Goal: Task Accomplishment & Management: Manage account settings

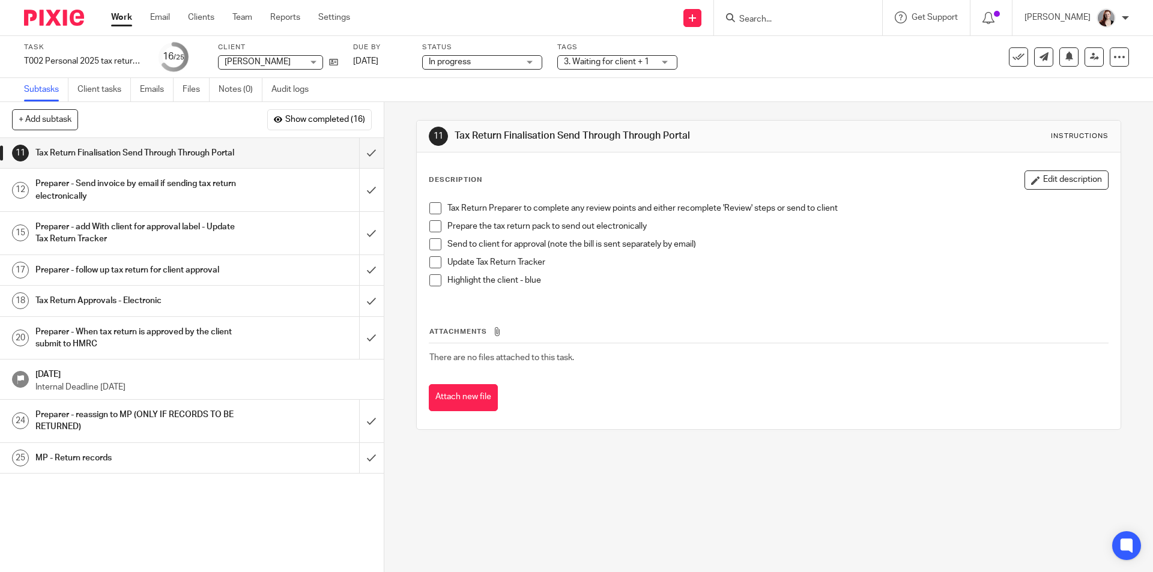
click at [649, 53] on div "Tags 3. Waiting for client + 1 1. Not started 2. In progress 3. Waiting for cli…" at bounding box center [617, 57] width 120 height 29
click at [649, 63] on span "3. Waiting for client + 1" at bounding box center [606, 62] width 85 height 8
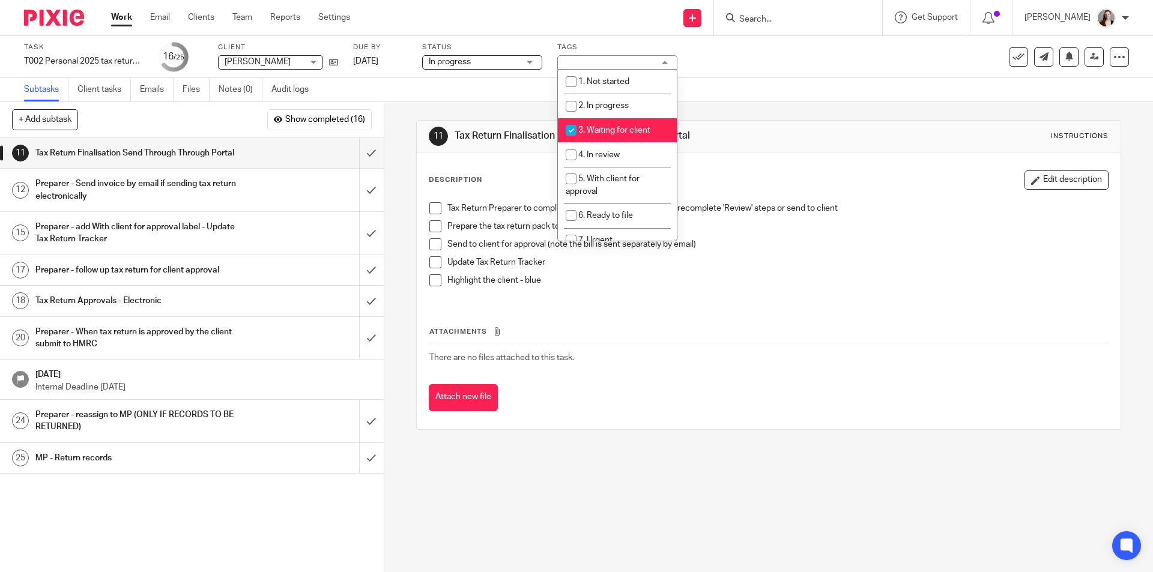
click at [633, 125] on li "3. Waiting for client" at bounding box center [617, 130] width 119 height 25
checkbox input "false"
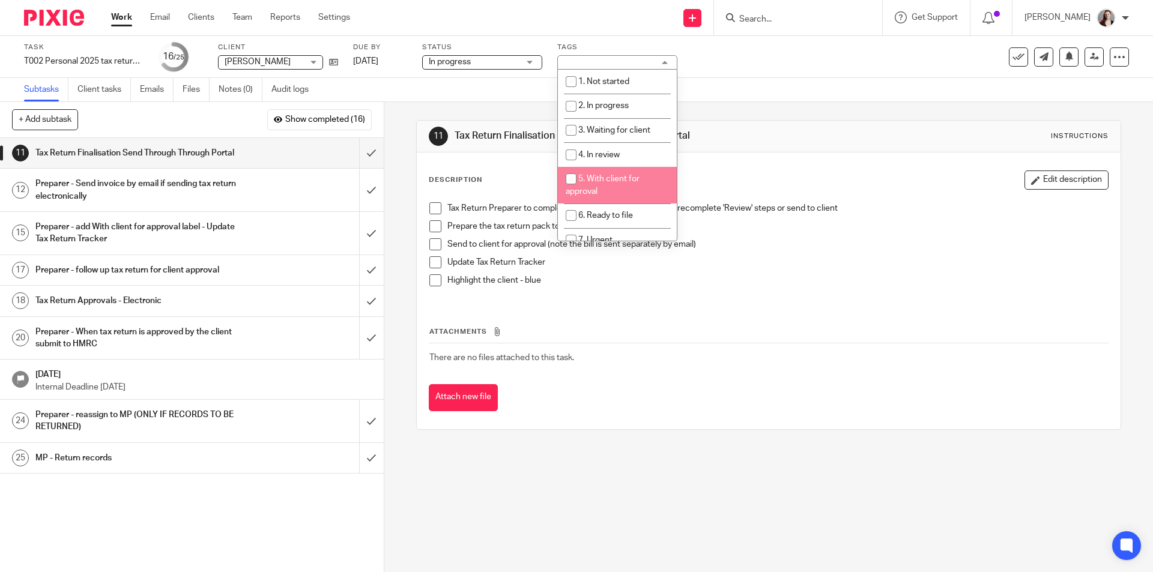
click at [614, 184] on li "5. With client for approval" at bounding box center [617, 185] width 119 height 37
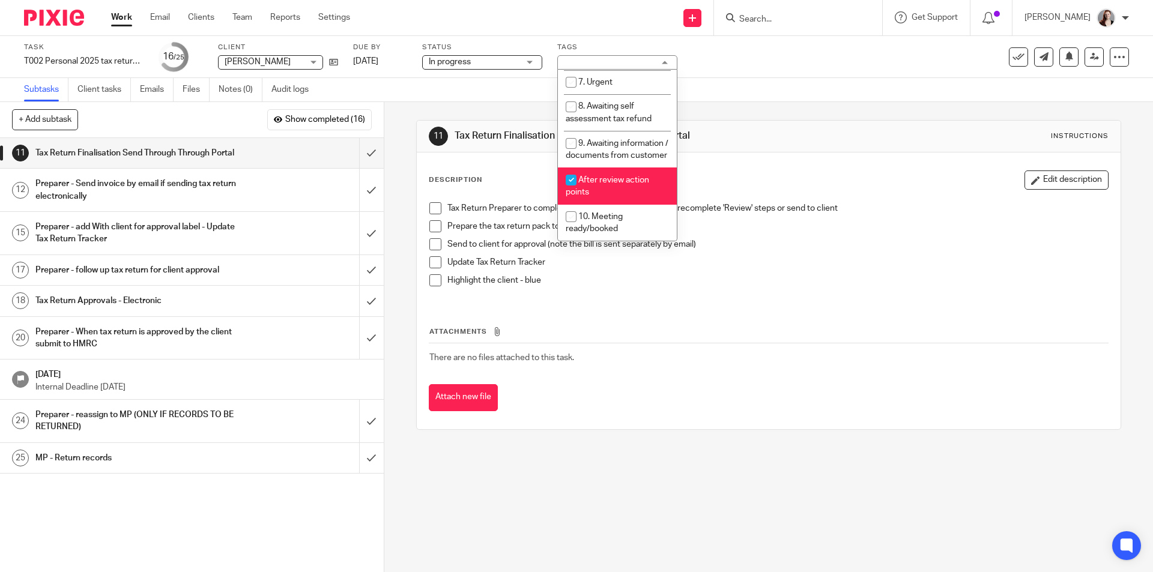
scroll to position [70, 0]
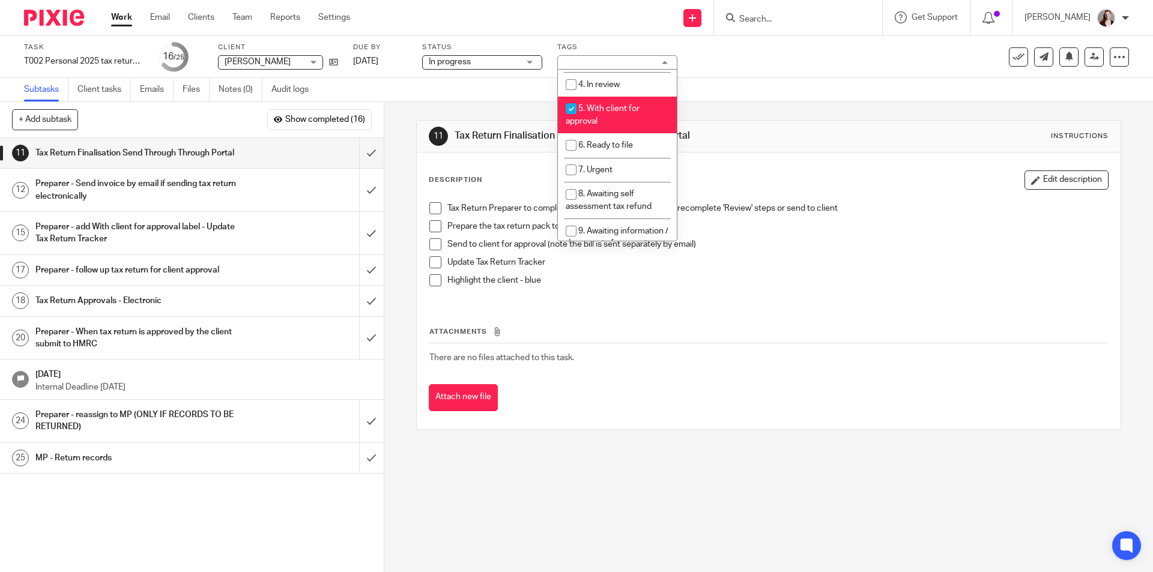
click at [607, 116] on li "5. With client for approval" at bounding box center [617, 115] width 119 height 37
checkbox input "false"
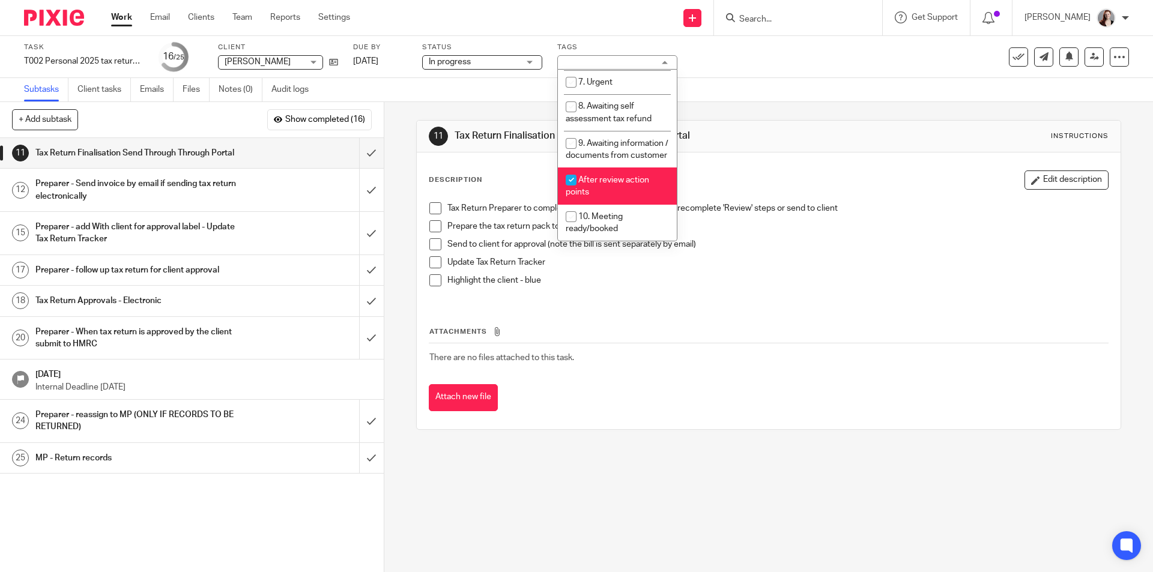
click at [614, 187] on li "After review action points" at bounding box center [617, 186] width 119 height 37
checkbox input "false"
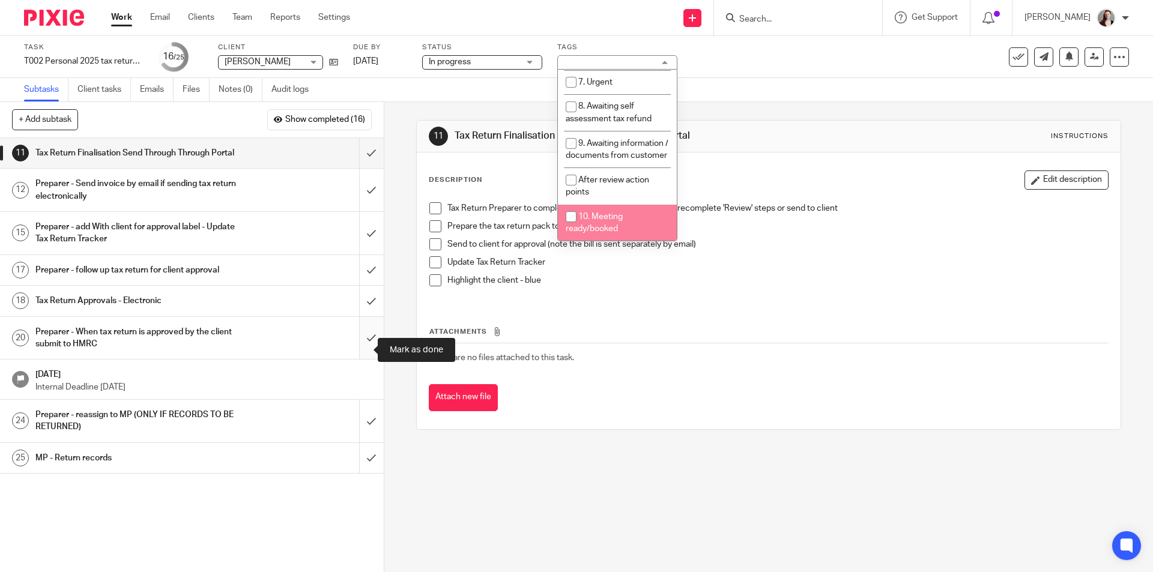
click at [351, 353] on input "submit" at bounding box center [192, 338] width 384 height 43
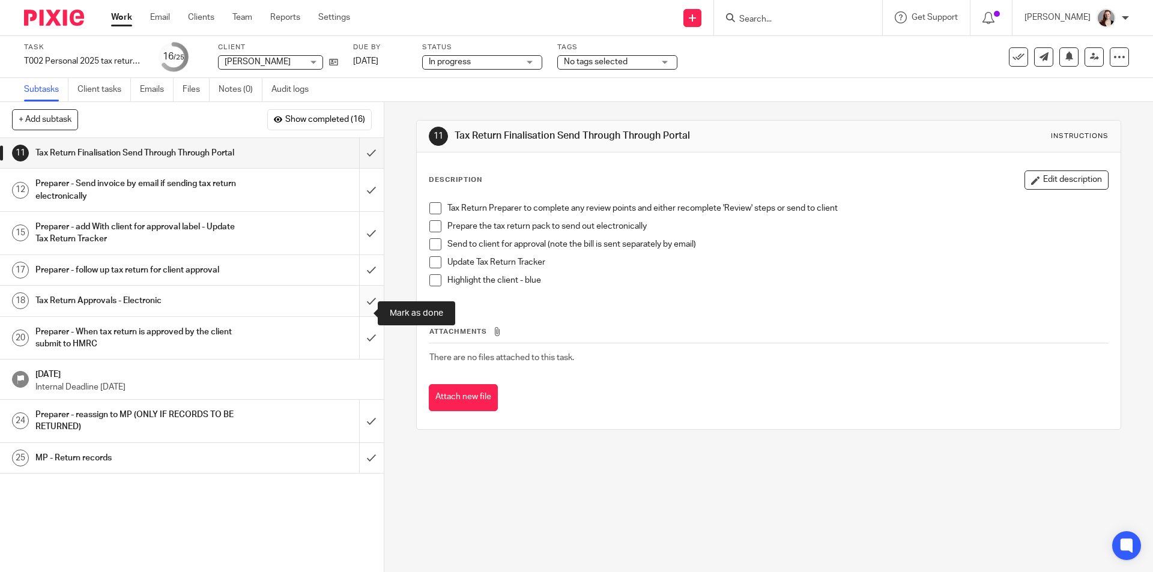
click at [356, 316] on input "submit" at bounding box center [192, 301] width 384 height 30
click at [363, 269] on input "submit" at bounding box center [192, 270] width 384 height 30
click at [362, 246] on input "submit" at bounding box center [192, 233] width 384 height 43
click at [360, 211] on input "submit" at bounding box center [192, 190] width 384 height 43
click at [357, 168] on input "submit" at bounding box center [192, 153] width 384 height 30
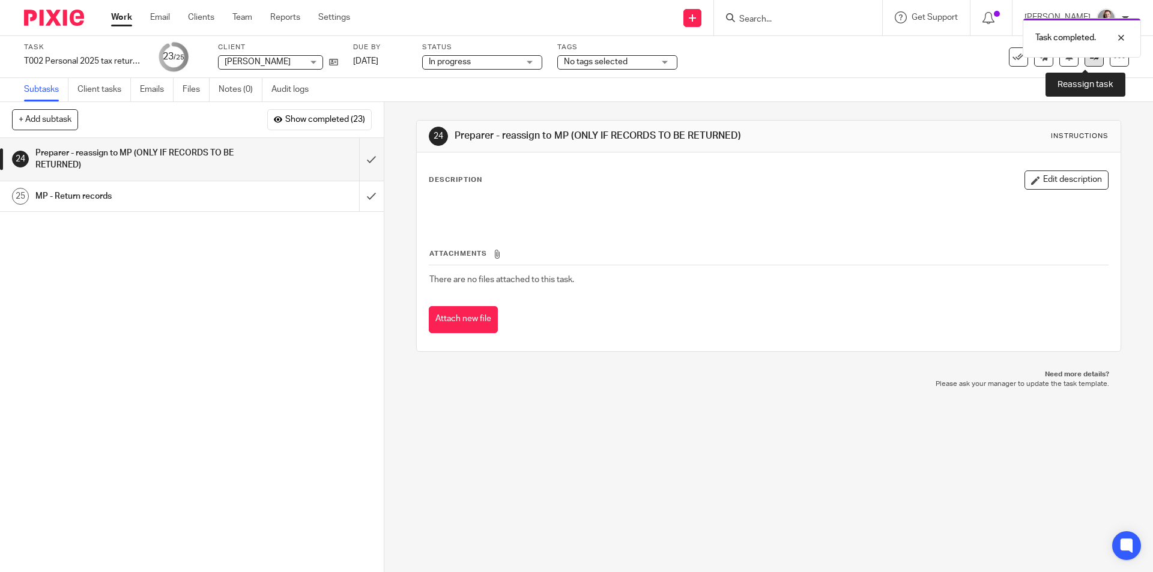
click at [1090, 60] on icon at bounding box center [1094, 56] width 9 height 9
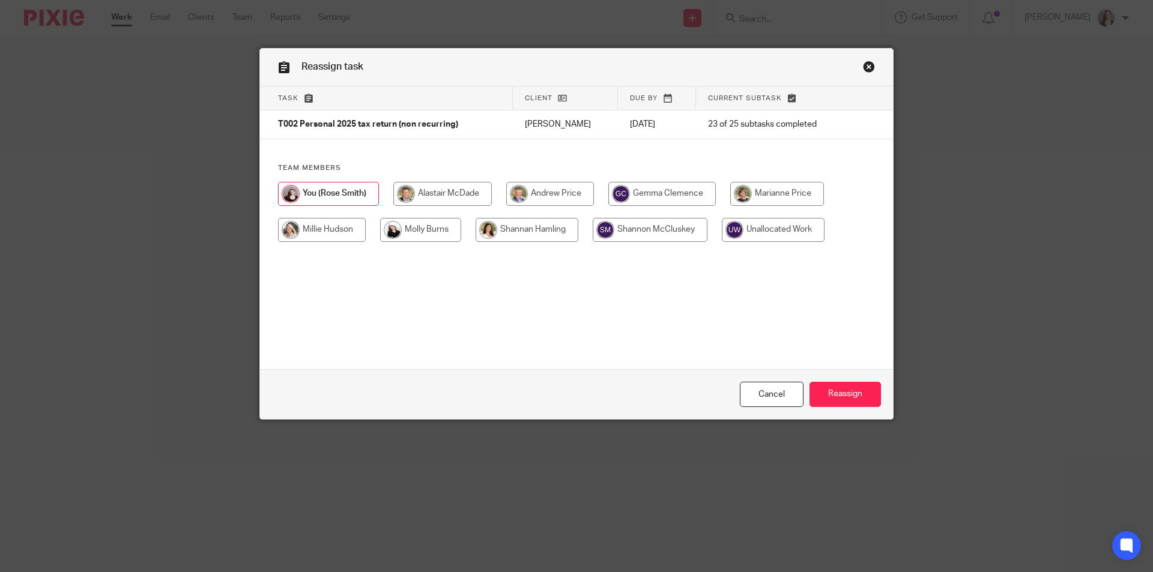
click at [759, 185] on input "radio" at bounding box center [777, 194] width 94 height 24
radio input "true"
click at [838, 392] on input "Reassign" at bounding box center [845, 395] width 71 height 26
